Goal: Task Accomplishment & Management: Manage account settings

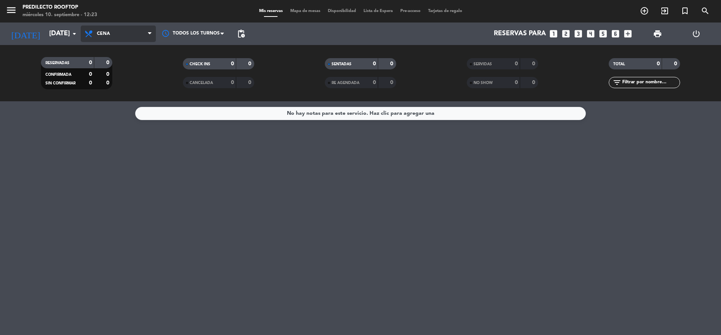
click at [137, 30] on span "Cena" at bounding box center [118, 34] width 75 height 17
click at [123, 56] on div "menu Predilecto Rooftop [DATE] 10. septiembre - 12:23 Mis reservas Mapa de mesa…" at bounding box center [360, 50] width 721 height 101
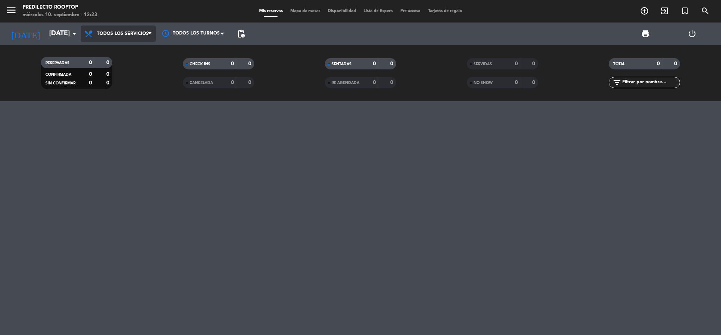
click at [127, 31] on span "Todos los servicios" at bounding box center [123, 33] width 52 height 5
click at [113, 66] on div "menu Predilecto Rooftop [DATE] 10. septiembre - 12:23 Mis reservas Mapa de mesa…" at bounding box center [360, 50] width 721 height 101
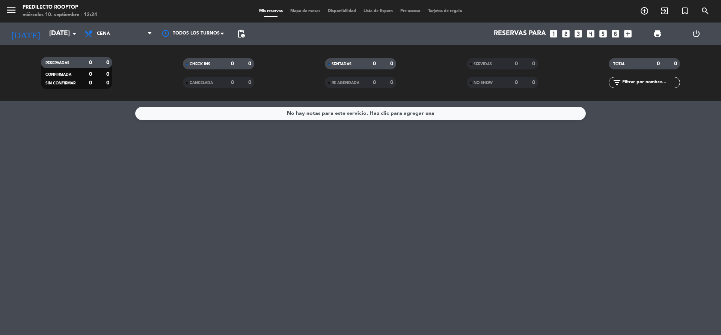
click at [8, 4] on span "menu" at bounding box center [14, 12] width 17 height 18
click at [9, 8] on icon "menu" at bounding box center [11, 10] width 11 height 11
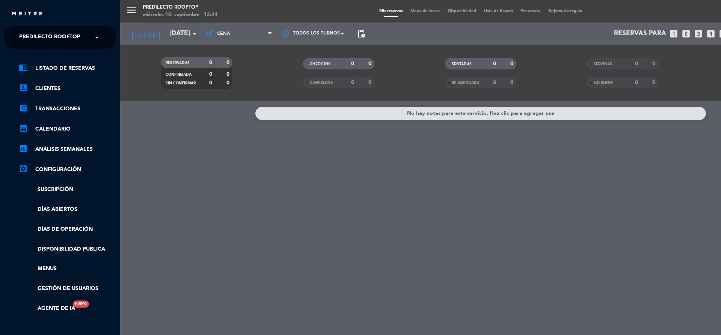
click at [95, 38] on span at bounding box center [98, 38] width 13 height 16
click at [76, 68] on span "Cautivas Restaurante & Café" at bounding box center [51, 69] width 86 height 9
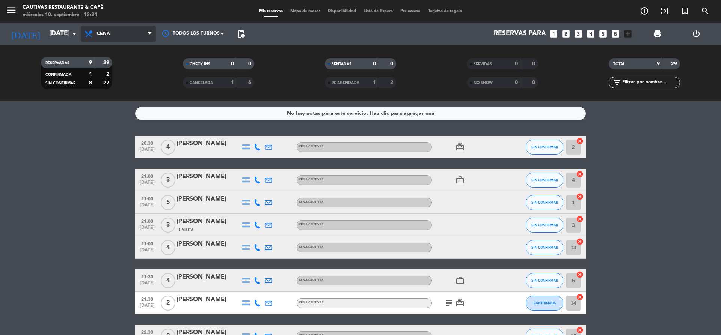
click at [120, 36] on span "Cena" at bounding box center [118, 34] width 75 height 17
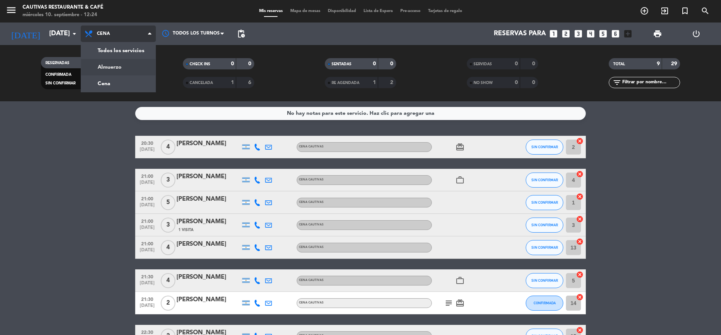
click at [120, 63] on div "menu Cautivas Restaurante & Café [DATE] 10. septiembre - 12:24 Mis reservas Map…" at bounding box center [360, 50] width 721 height 101
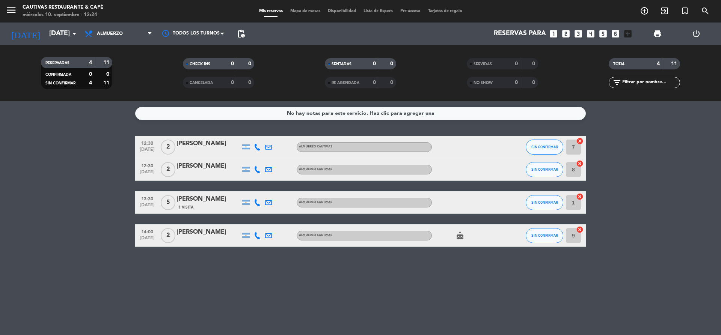
click at [462, 238] on icon "cake" at bounding box center [460, 235] width 9 height 9
click at [442, 270] on div "No hay notas para este servicio. Haz clic para agregar una 12:30 [DATE] 2 [PERS…" at bounding box center [360, 218] width 721 height 234
